Goal: Book appointment/travel/reservation

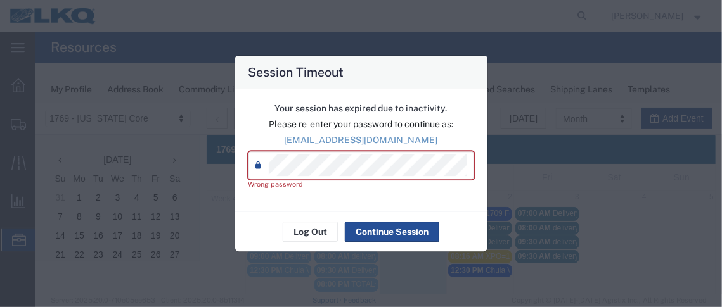
click at [243, 169] on div "Your session has expired due to inactivity. Please re-enter your password to co…" at bounding box center [361, 151] width 252 height 124
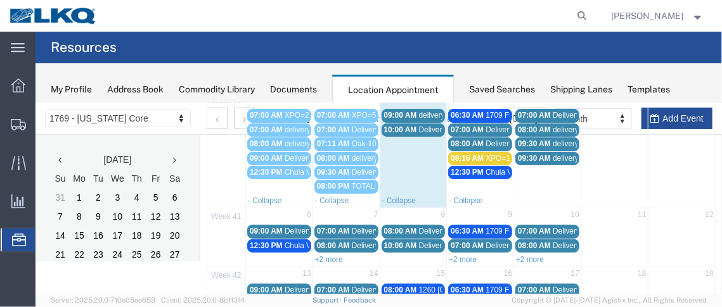
scroll to position [112, 0]
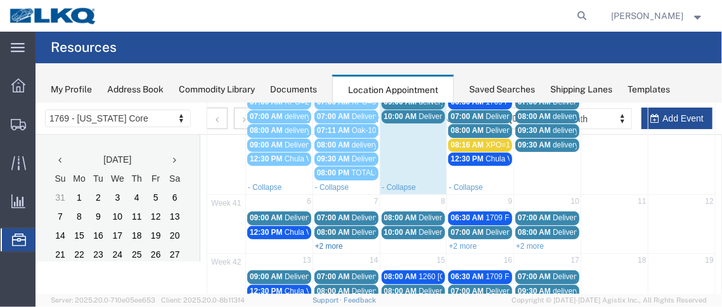
click at [323, 241] on link "+2 more" at bounding box center [328, 245] width 28 height 9
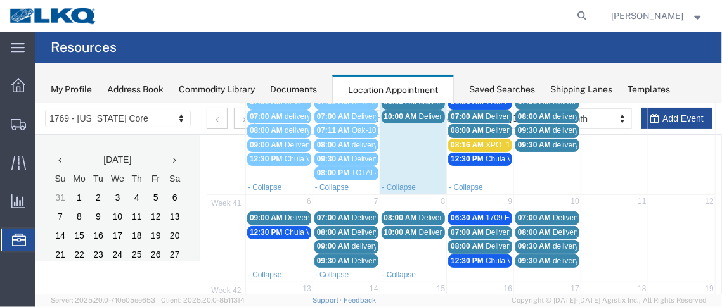
click at [643, 47] on agx-page-header "Resources" at bounding box center [378, 48] width 686 height 32
click at [341, 241] on span "09:00 AM" at bounding box center [332, 245] width 33 height 9
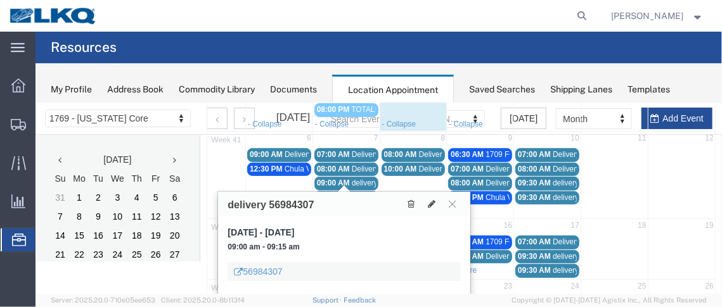
scroll to position [202, 0]
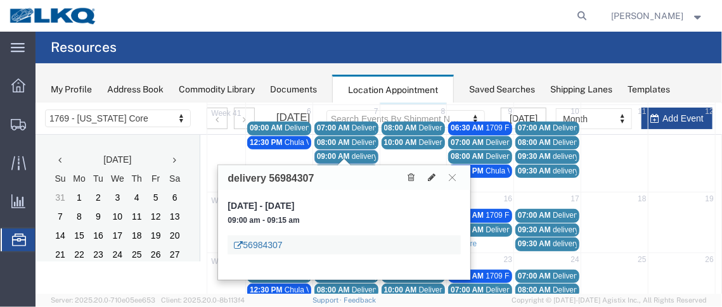
click at [259, 241] on link "56984307" at bounding box center [257, 244] width 48 height 13
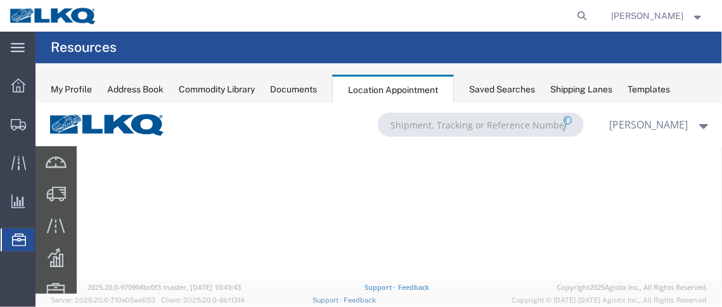
scroll to position [0, 0]
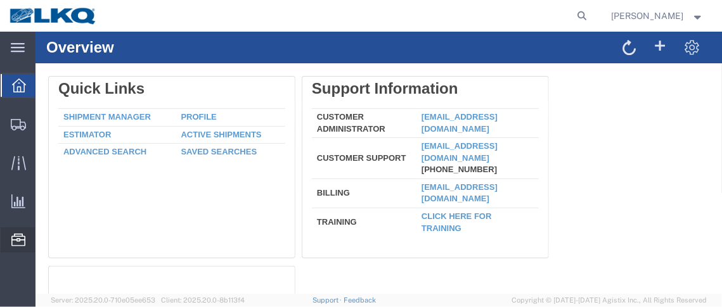
click at [0, 0] on span "Location Appointment" at bounding box center [0, 0] width 0 height 0
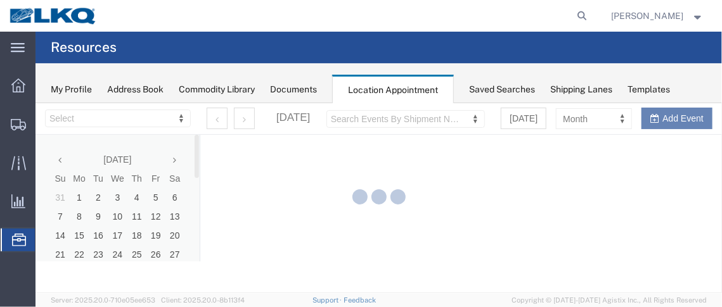
select select "28716"
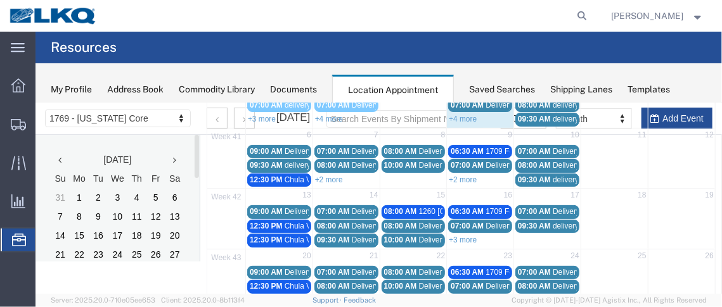
scroll to position [129, 0]
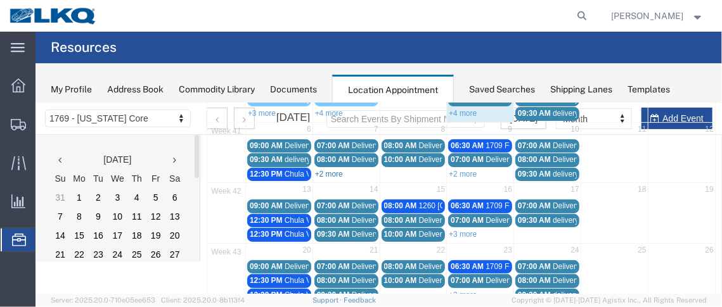
click at [331, 169] on link "+2 more" at bounding box center [328, 173] width 28 height 9
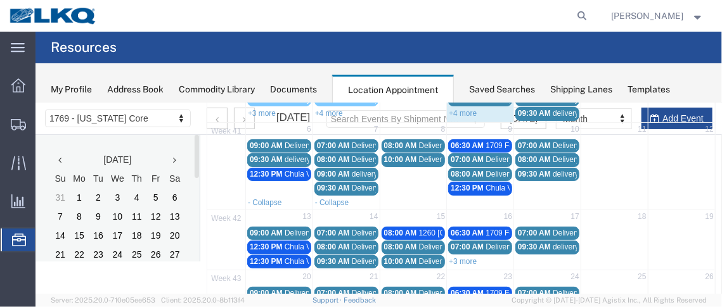
click at [332, 169] on span "09:00 AM" at bounding box center [332, 173] width 33 height 9
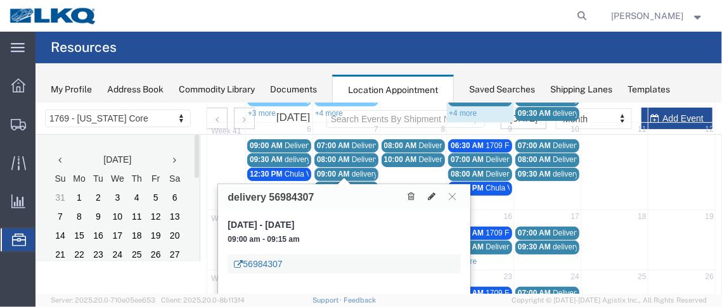
click at [264, 264] on link "56984307" at bounding box center [257, 263] width 48 height 13
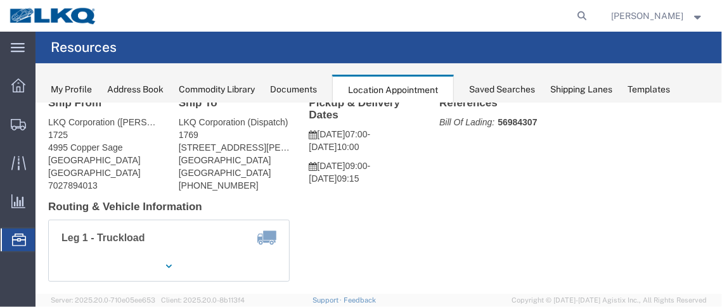
scroll to position [28, 0]
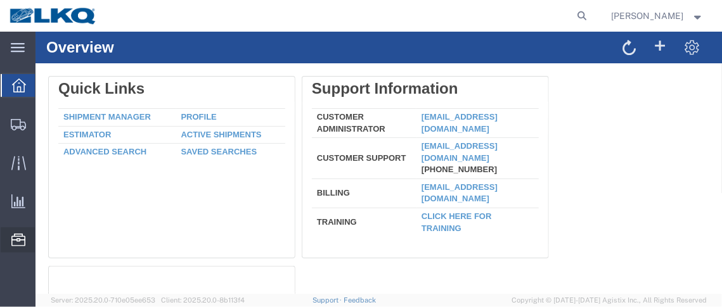
click at [0, 0] on span "Location Appointment" at bounding box center [0, 0] width 0 height 0
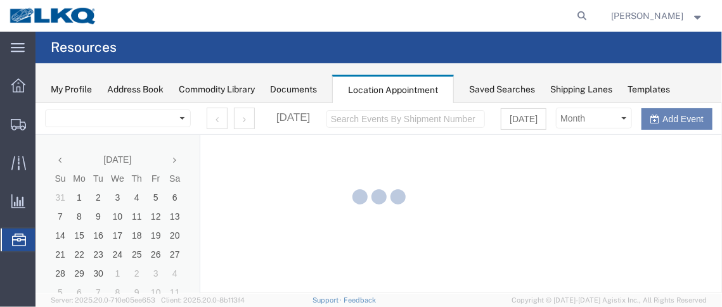
select select "28716"
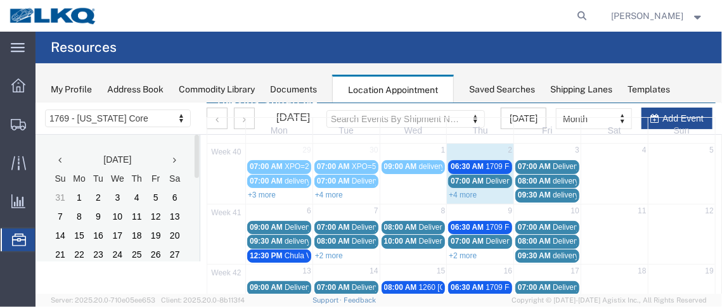
scroll to position [49, 0]
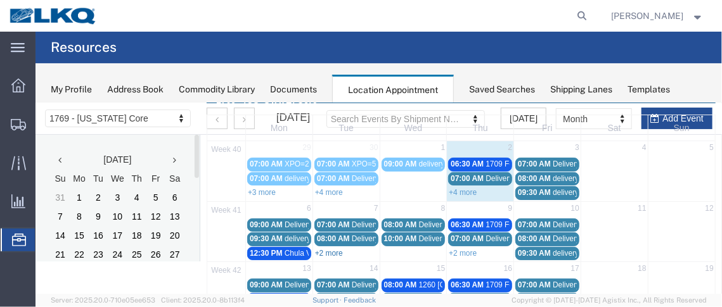
click at [326, 248] on link "+2 more" at bounding box center [328, 252] width 28 height 9
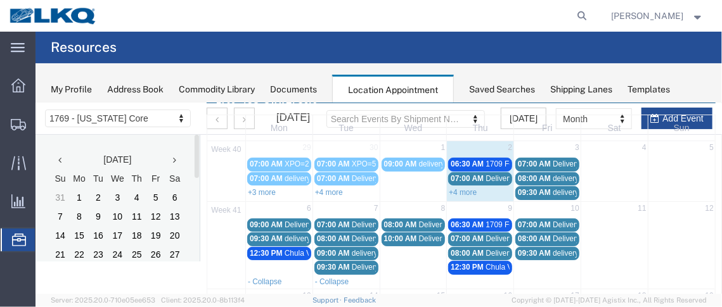
click at [328, 251] on span "09:00 AM" at bounding box center [332, 252] width 33 height 9
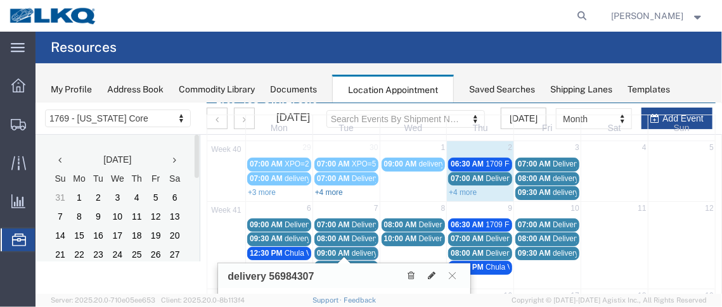
click at [329, 188] on link "+4 more" at bounding box center [328, 192] width 28 height 9
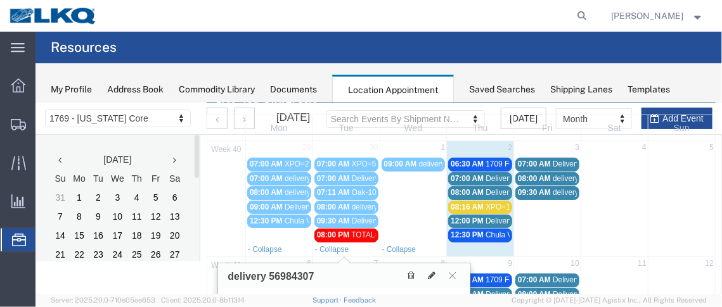
drag, startPoint x: 461, startPoint y: 159, endPoint x: 452, endPoint y: 158, distance: 9.5
click at [452, 159] on span "06:30 AM" at bounding box center [466, 163] width 33 height 9
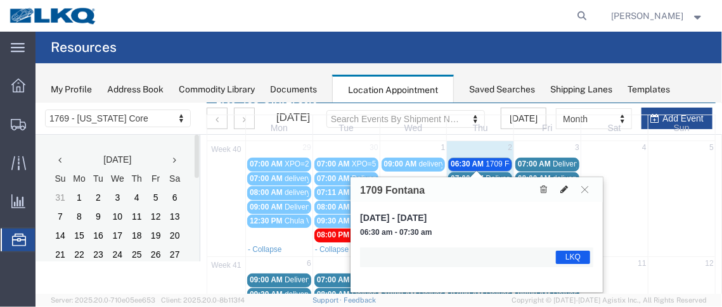
click at [565, 186] on icon at bounding box center [564, 188] width 8 height 9
select select "1"
select select "22"
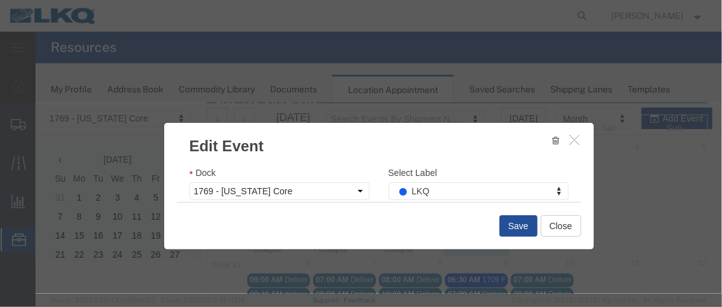
scroll to position [222, 0]
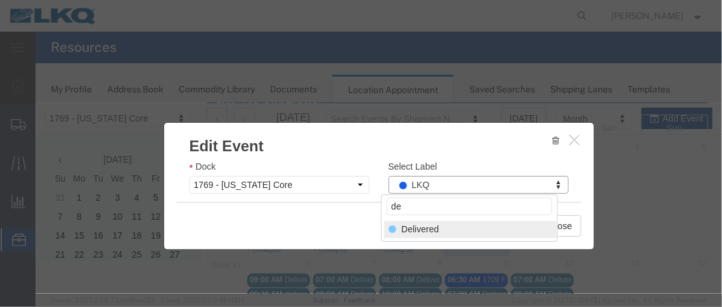
type input "de"
select select "40"
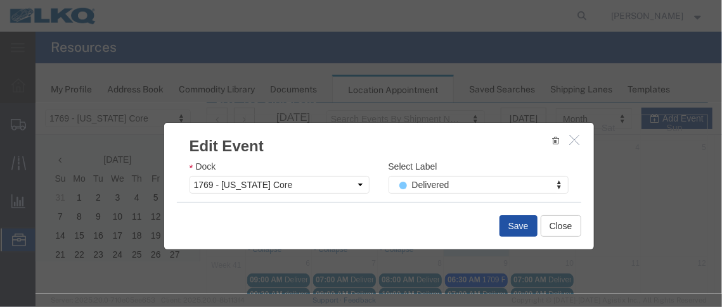
click at [508, 222] on button "Save" at bounding box center [518, 226] width 38 height 22
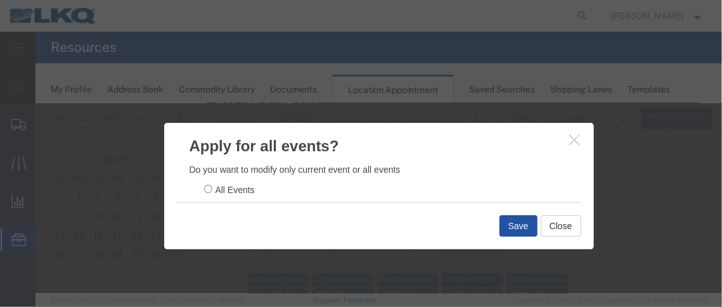
click at [524, 225] on button "Save" at bounding box center [518, 226] width 38 height 22
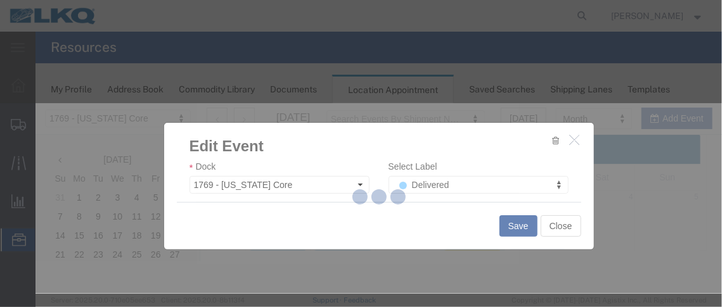
scroll to position [0, 0]
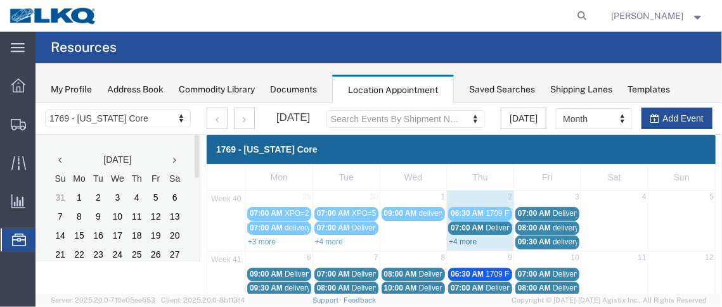
click at [458, 238] on link "+4 more" at bounding box center [462, 241] width 28 height 9
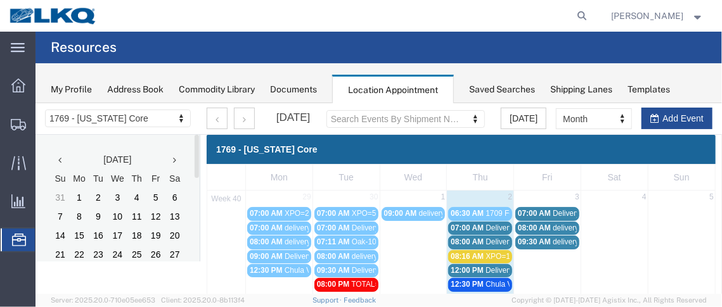
click at [485, 252] on span "XPO=14" at bounding box center [499, 256] width 29 height 9
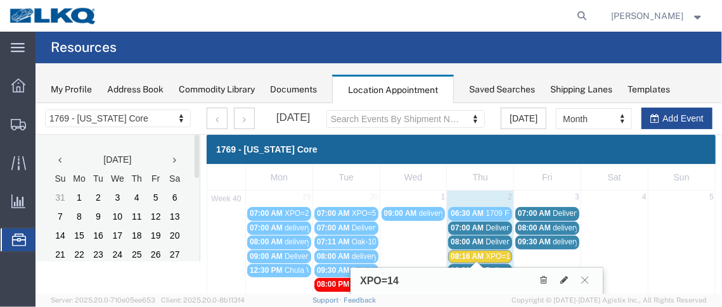
click at [585, 281] on icon at bounding box center [583, 280] width 7 height 8
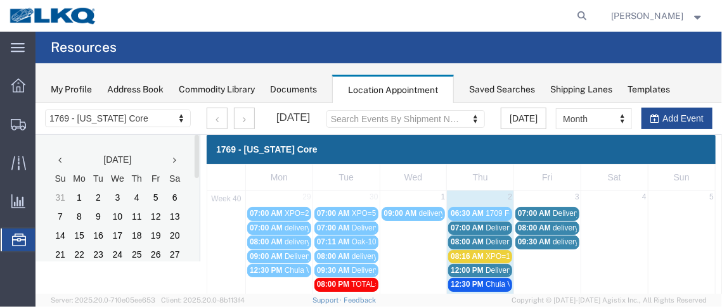
click at [634, 49] on agx-page-header "Resources" at bounding box center [378, 48] width 686 height 32
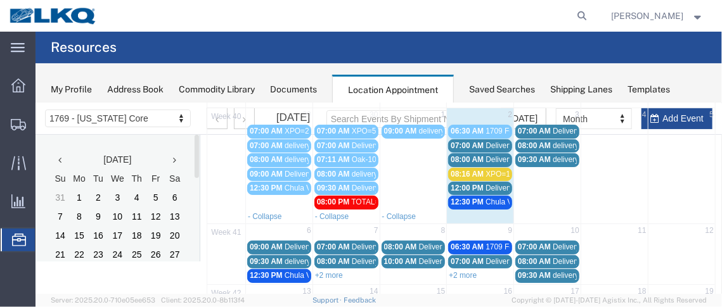
scroll to position [108, 0]
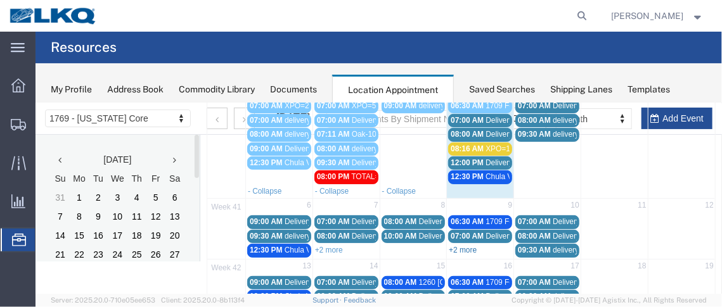
click at [463, 245] on link "+2 more" at bounding box center [462, 249] width 28 height 9
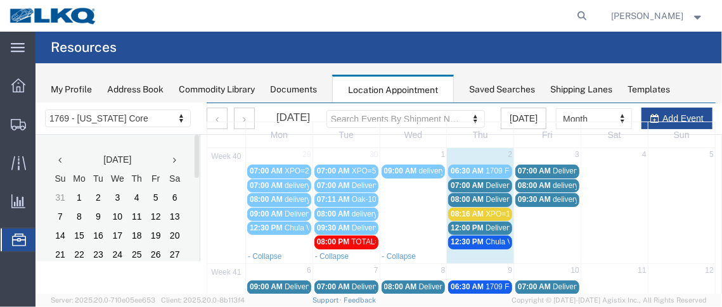
scroll to position [40, 0]
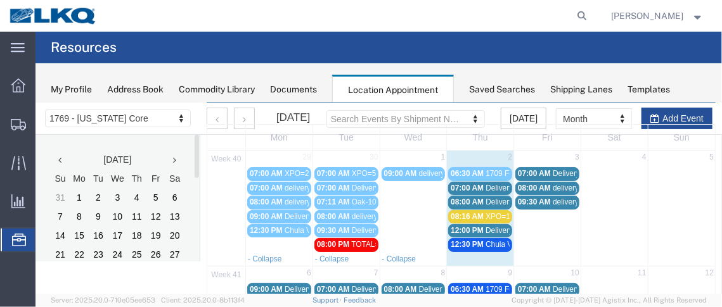
click at [644, 44] on agx-page-header "Resources" at bounding box center [378, 48] width 686 height 32
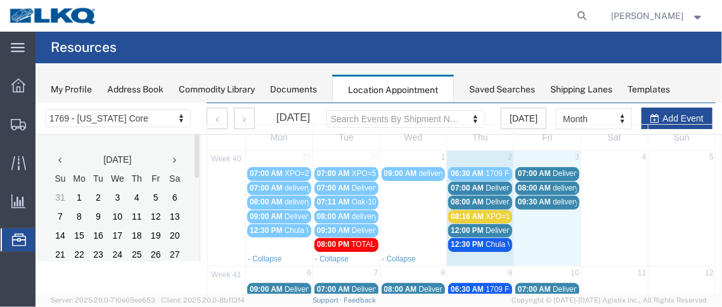
click at [528, 158] on td "3" at bounding box center [546, 157] width 67 height 15
select select "1"
select select
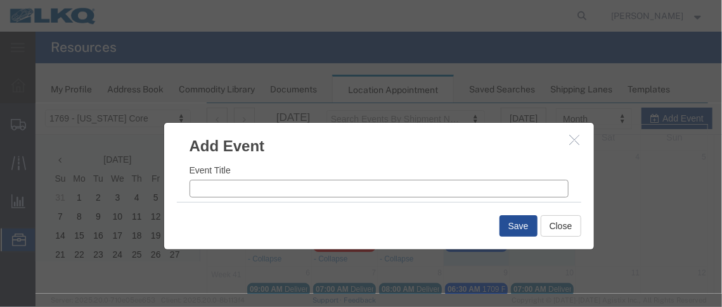
click at [236, 195] on input "Event Title" at bounding box center [378, 188] width 379 height 18
type input "x"
type input "XPO=2"
drag, startPoint x: 407, startPoint y: 198, endPoint x: 413, endPoint y: 198, distance: 6.4
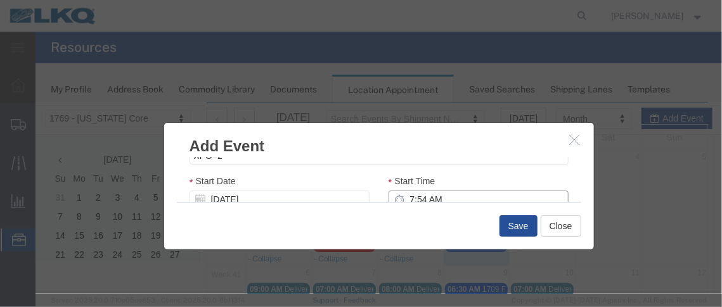
click at [407, 198] on input "7:54 AM" at bounding box center [478, 199] width 180 height 18
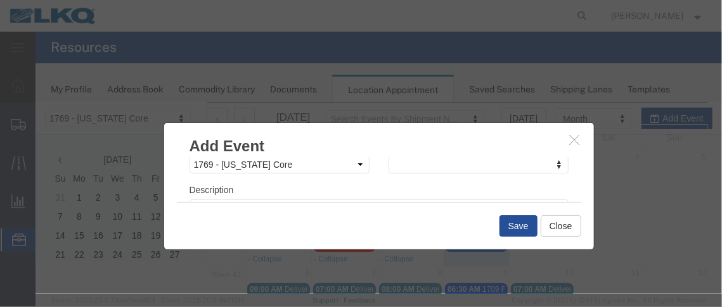
scroll to position [248, 0]
type input "7:00 AM"
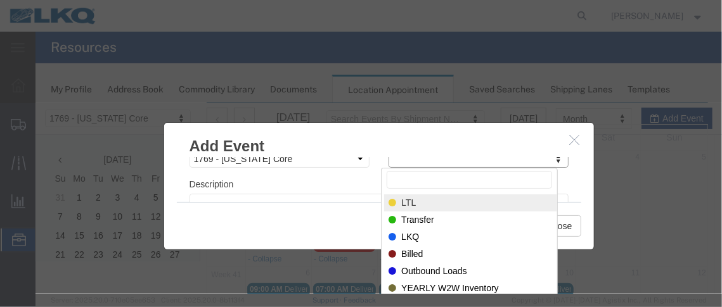
select select "25"
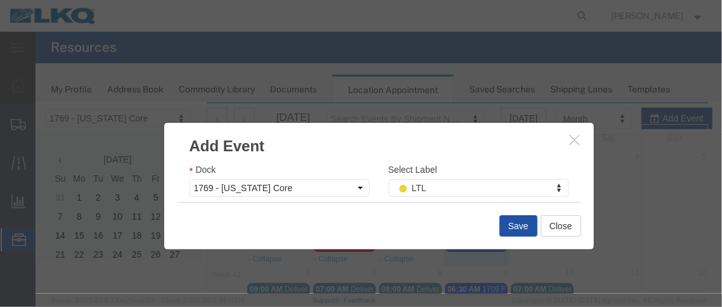
click at [511, 222] on button "Save" at bounding box center [518, 226] width 38 height 22
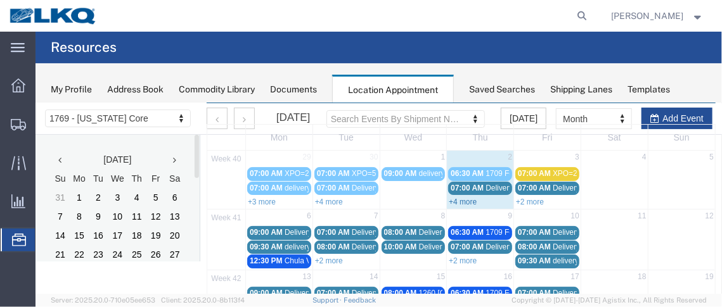
click at [455, 200] on link "+4 more" at bounding box center [462, 201] width 28 height 9
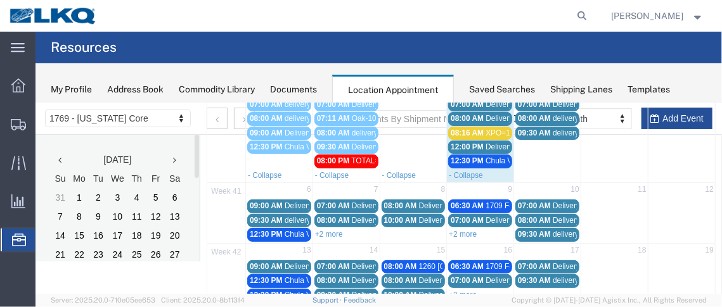
scroll to position [170, 0]
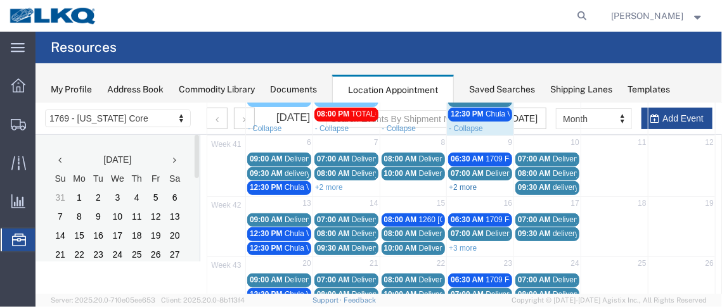
click at [459, 182] on link "+2 more" at bounding box center [462, 186] width 28 height 9
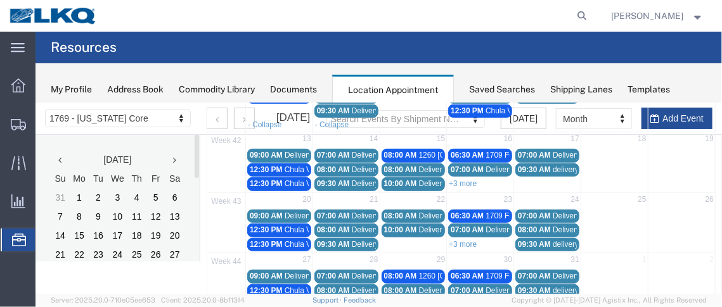
scroll to position [262, 0]
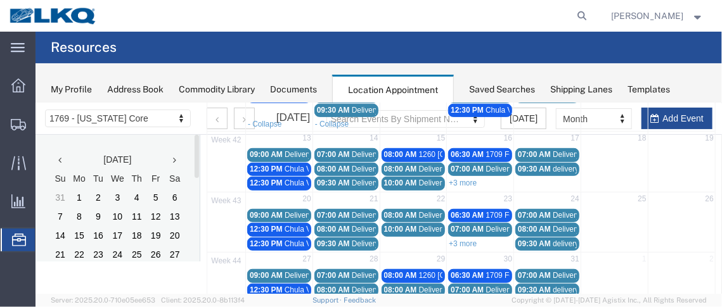
click at [462, 150] on span "06:30 AM" at bounding box center [466, 154] width 33 height 9
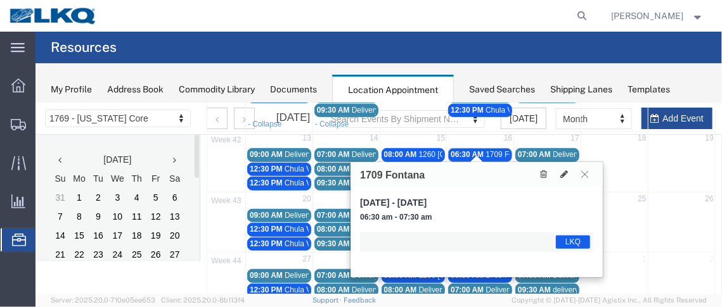
click at [579, 168] on button at bounding box center [583, 174] width 17 height 12
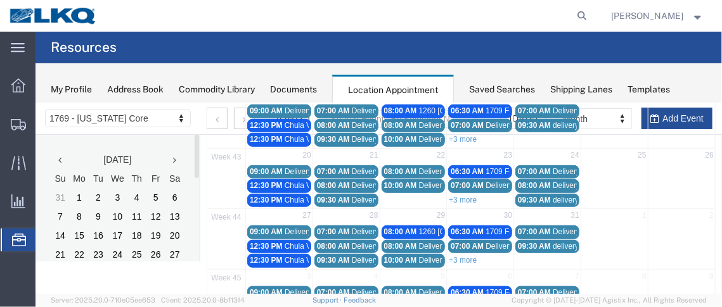
scroll to position [342, 0]
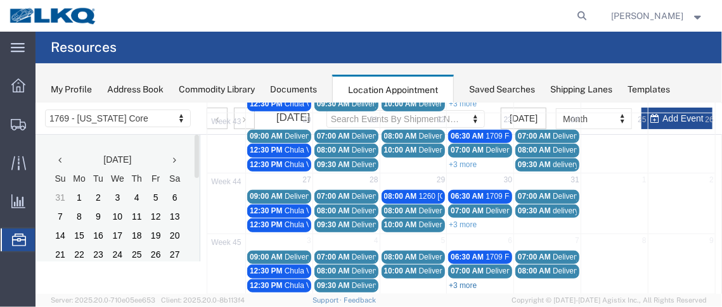
click at [458, 281] on link "+3 more" at bounding box center [462, 285] width 28 height 9
